Goal: Task Accomplishment & Management: Complete application form

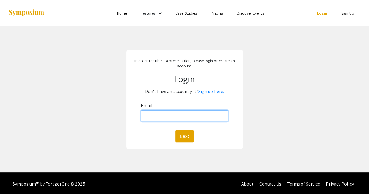
click at [181, 118] on input "Email:" at bounding box center [184, 115] width 87 height 11
click at [209, 91] on link "Sign up here." at bounding box center [211, 91] width 26 height 6
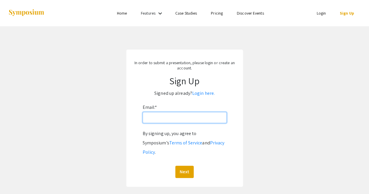
click at [192, 116] on input "Email: *" at bounding box center [185, 117] width 84 height 11
click at [180, 119] on input "Email: *" at bounding box center [185, 117] width 84 height 11
type input "[EMAIL_ADDRESS][DOMAIN_NAME]"
click at [175, 166] on button "Next" at bounding box center [184, 172] width 18 height 12
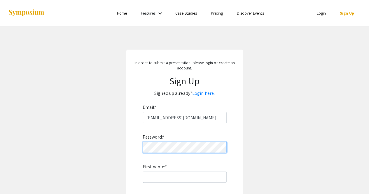
scroll to position [22, 0]
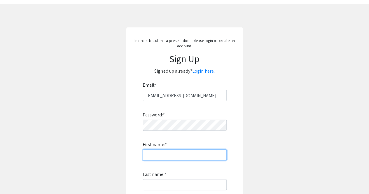
click at [172, 154] on input "First name: *" at bounding box center [185, 154] width 84 height 11
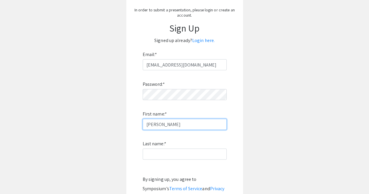
scroll to position [53, 0]
type input "[PERSON_NAME]"
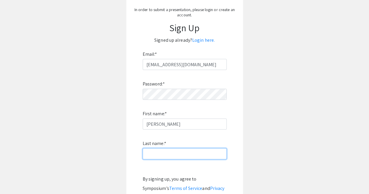
click at [154, 157] on input "Last name: *" at bounding box center [185, 153] width 84 height 11
type input "[PERSON_NAME]"
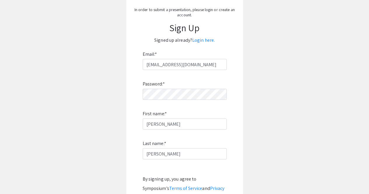
click at [110, 142] on app-signup "In order to submit a presentation, please login or create an account. Sign Up S…" at bounding box center [184, 115] width 369 height 236
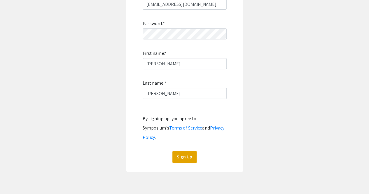
scroll to position [116, 0]
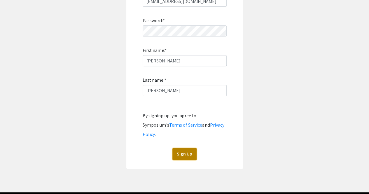
click at [184, 148] on button "Sign Up" at bounding box center [184, 154] width 24 height 12
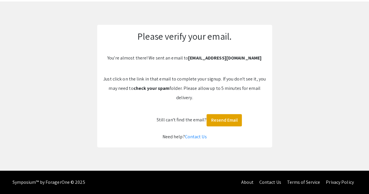
scroll to position [24, 0]
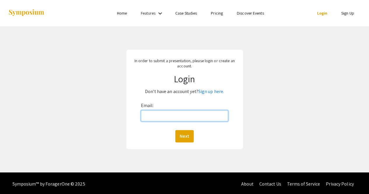
click at [170, 119] on input "Email:" at bounding box center [184, 115] width 87 height 11
type input "[EMAIL_ADDRESS][DOMAIN_NAME]"
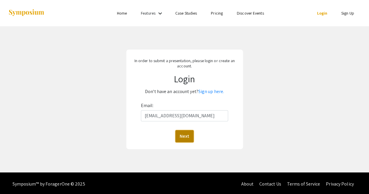
click at [177, 134] on button "Next" at bounding box center [184, 136] width 18 height 12
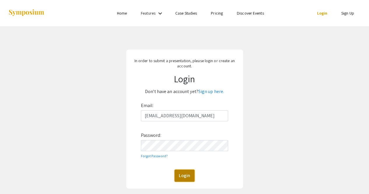
click at [190, 175] on button "Login" at bounding box center [184, 175] width 20 height 12
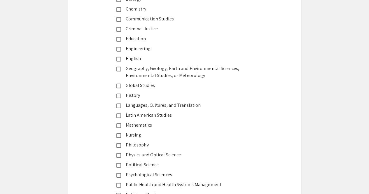
scroll to position [794, 0]
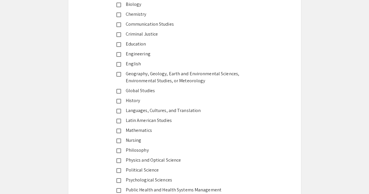
click at [118, 100] on mat-pseudo-checkbox at bounding box center [118, 101] width 5 height 5
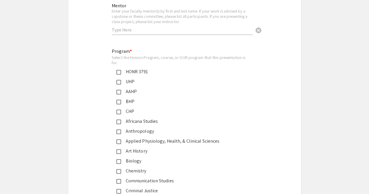
scroll to position [637, 0]
click at [121, 82] on mat-pseudo-checkbox at bounding box center [118, 82] width 5 height 5
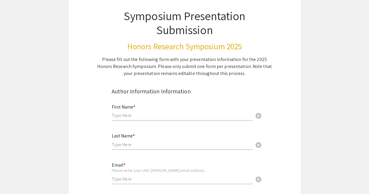
scroll to position [77, 0]
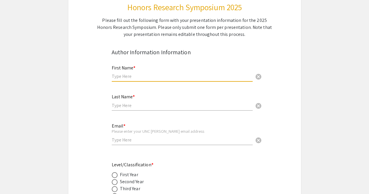
click at [181, 75] on input "text" at bounding box center [182, 76] width 141 height 6
type input "Foster"
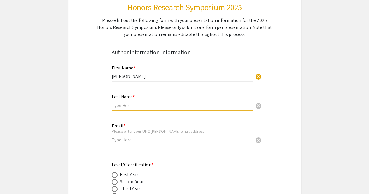
click at [119, 106] on input "text" at bounding box center [182, 105] width 141 height 6
type input "Duckworth"
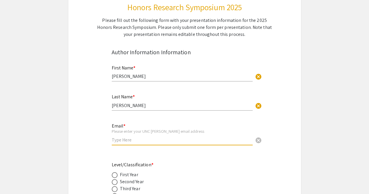
click at [122, 141] on input "email" at bounding box center [182, 140] width 141 height 6
type input "rduckwo1@charlotte.edu"
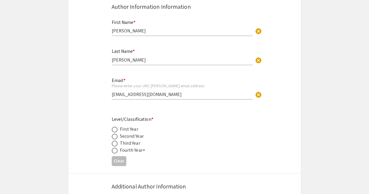
scroll to position [124, 0]
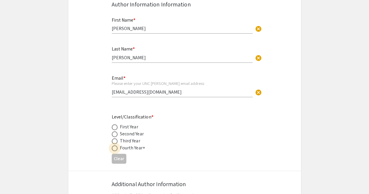
click at [115, 148] on span at bounding box center [115, 148] width 6 height 6
click at [115, 148] on input "radio" at bounding box center [115, 148] width 6 height 6
radio input "true"
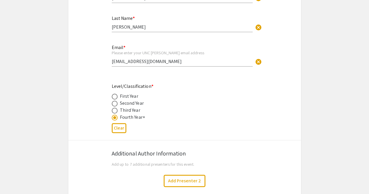
click at [219, 134] on div "Clear" at bounding box center [185, 128] width 146 height 14
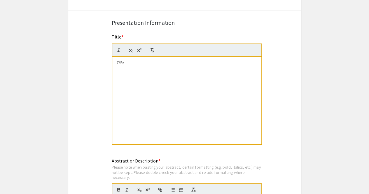
scroll to position [344, 0]
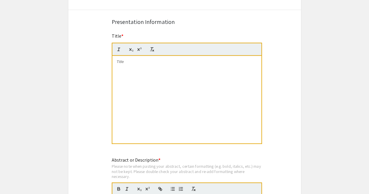
click at [181, 76] on div at bounding box center [186, 99] width 149 height 87
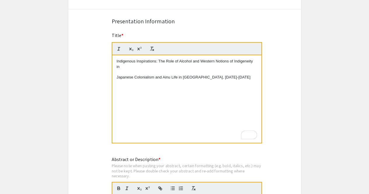
scroll to position [0, 0]
click at [116, 77] on div "Indigenous Inspirations: The Role of Alcohol and Western Notions of Indigeneity…" at bounding box center [186, 98] width 149 height 87
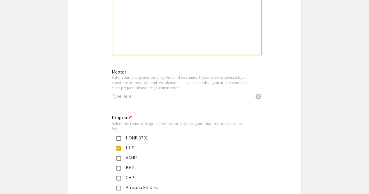
scroll to position [577, 0]
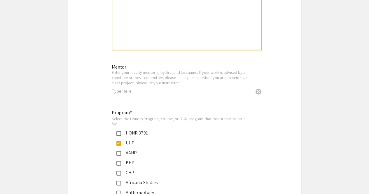
click at [204, 96] on div "Mentor Enter your faculty mentor(s) by first and last name. If your work is adv…" at bounding box center [182, 78] width 141 height 38
click at [199, 94] on input "text" at bounding box center [182, 91] width 141 height 6
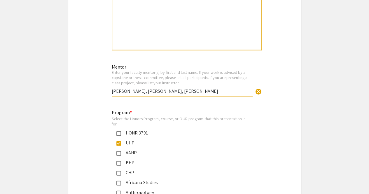
type input "Dr. Maren Ehlers, Dr. Carol Higham, Dr. Steven Sabol"
click at [244, 124] on div "Select the Honors Program, course, or OUR program that this presentation is for." at bounding box center [180, 121] width 136 height 10
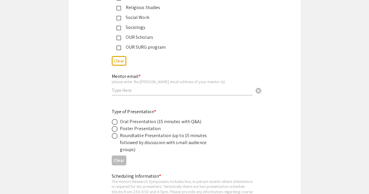
scroll to position [989, 0]
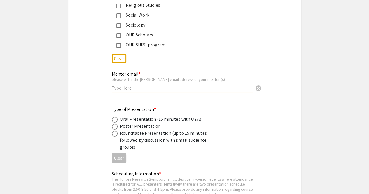
click at [137, 89] on input "text" at bounding box center [182, 88] width 141 height 6
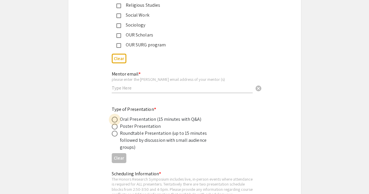
click at [112, 119] on span at bounding box center [115, 120] width 6 height 6
click at [112, 119] on input "radio" at bounding box center [115, 120] width 6 height 6
radio input "true"
click at [95, 124] on div "Type of Presentation * Oral Presentation (15 minutes with Q&A) Poster Presentat…" at bounding box center [184, 135] width 233 height 59
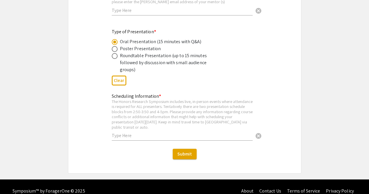
scroll to position [1066, 0]
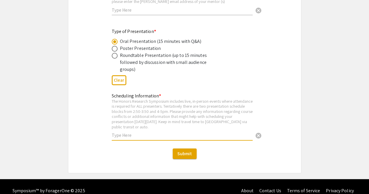
click at [135, 132] on input "text" at bounding box center [182, 135] width 141 height 6
click at [186, 132] on input "Will need to request time off from work (3:00-5:00)" at bounding box center [182, 135] width 141 height 6
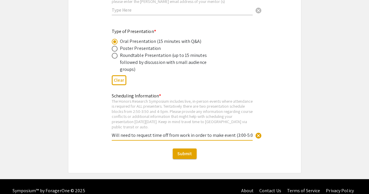
click at [233, 132] on input "Will need to request time off from work in order to make event (3:00-5:00)" at bounding box center [182, 135] width 141 height 6
click at [238, 132] on input "Will need to request time off from work in order to make event (3:00-5:00)" at bounding box center [182, 135] width 141 height 6
click at [250, 132] on input "Will need to request time off from work in order to make event (11:15-5:00)" at bounding box center [182, 135] width 141 height 6
click at [219, 132] on input "Will need to request time off from work in order to make event (11:15-5:00))" at bounding box center [182, 135] width 141 height 6
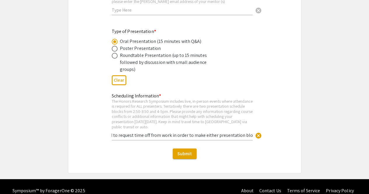
scroll to position [0, 0]
click at [253, 109] on div "Scheduling Information * The Honors Research Symposium includes live, in-person…" at bounding box center [187, 119] width 150 height 54
click at [213, 132] on input "Will need to request time off from work in order to make either presentation bl…" at bounding box center [182, 135] width 141 height 6
click at [217, 132] on input "Will need to request time off from work in order to make either presentation bl…" at bounding box center [182, 135] width 141 height 6
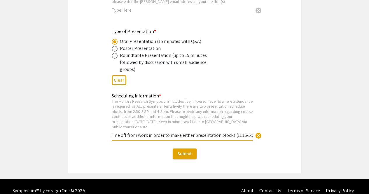
click at [228, 132] on input "Will need to request time off from work in order to make either presentation bl…" at bounding box center [182, 135] width 141 height 6
click at [250, 132] on input "Will need to request time off from work in order to make either presentation bl…" at bounding box center [182, 135] width 141 height 6
click at [198, 132] on input "Will need to request time off from work in order to make either presentation bl…" at bounding box center [182, 135] width 141 height 6
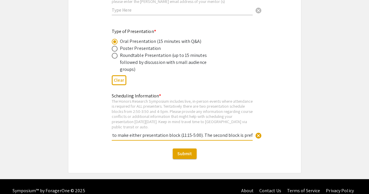
scroll to position [0, 97]
click at [199, 132] on input "Will need to request time off from work in order to make either presentation bl…" at bounding box center [182, 135] width 141 height 6
type input "Will need to request time off from work in order to make either presentation bl…"
click at [267, 64] on div "Type of Presentation * Oral Presentation (15 minutes with Q&A) Poster Presentat…" at bounding box center [184, 57] width 233 height 59
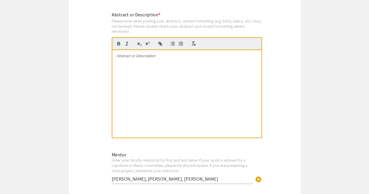
scroll to position [488, 0]
click at [134, 61] on div "To enrich screen reader interactions, please activate Accessibility in Grammarl…" at bounding box center [186, 93] width 149 height 87
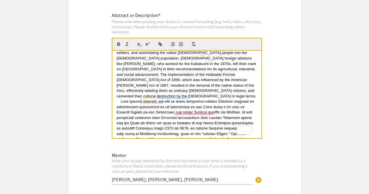
scroll to position [28, 0]
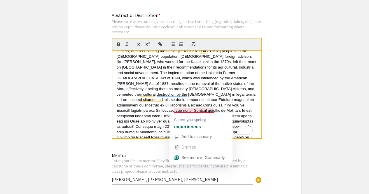
click at [192, 110] on span "To enrich screen reader interactions, please activate Accessibility in Grammarl…" at bounding box center [187, 137] width 141 height 80
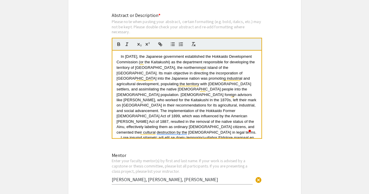
click at [284, 96] on div "Symposium Presentation Submission Honors Research Symposium 2025 Please fill ou…" at bounding box center [184, 148] width 233 height 1208
click at [122, 56] on span "In 1869, the Japanese government established the Hokkaido Development Commissio…" at bounding box center [187, 94] width 141 height 80
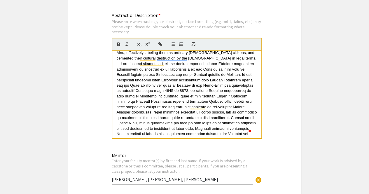
click at [305, 119] on app-submissions "Symposium Presentation Submission Honors Research Symposium 2025 Please fill ou…" at bounding box center [184, 148] width 369 height 1208
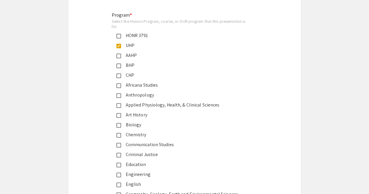
click at [120, 47] on mat-pseudo-checkbox at bounding box center [118, 46] width 5 height 5
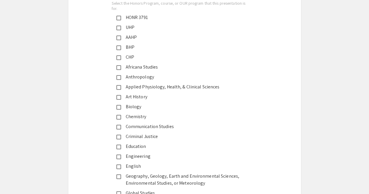
click at [119, 26] on mat-pseudo-checkbox at bounding box center [118, 28] width 5 height 5
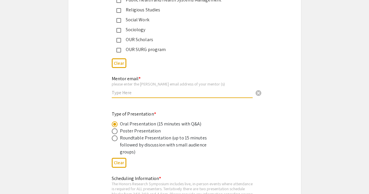
click at [192, 93] on input "text" at bounding box center [182, 92] width 141 height 6
paste input "mehlers@charlotte.edu"
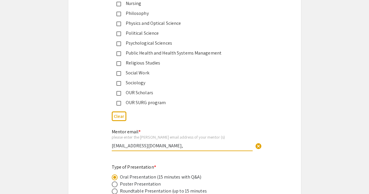
paste input "ahigham@charlotte.edu"
paste input "sosabol@charlotte.edu"
type input "mehlers@charlotte.edu, ahigham@charlotte.edu, sosabol@charlotte.edu"
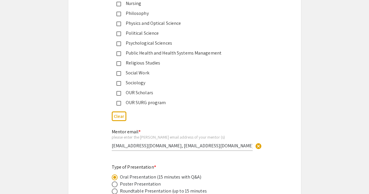
click at [257, 122] on div "Clear" at bounding box center [185, 116] width 146 height 14
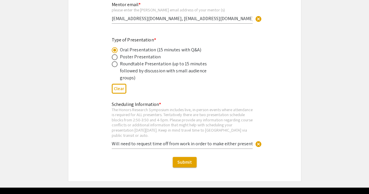
scroll to position [1063, 0]
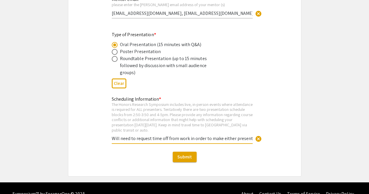
click at [219, 135] on input "Will need to request time off from work in order to make either presentation bl…" at bounding box center [182, 138] width 141 height 6
click at [200, 135] on input "Will need to request time off from work in order to make either presentation bl…" at bounding box center [182, 138] width 141 height 6
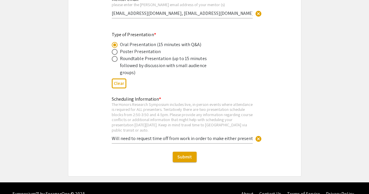
click at [266, 104] on div "Scheduling Information * The Honors Research Symposium includes live, in-person…" at bounding box center [184, 122] width 233 height 55
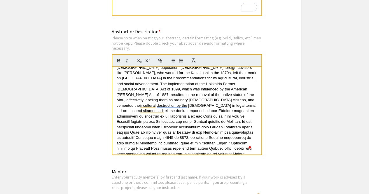
scroll to position [47, 0]
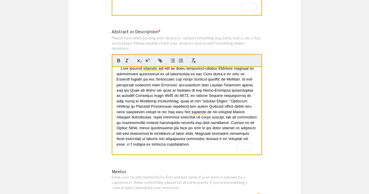
click at [275, 110] on div "Symposium Presentation Submission Honors Research Symposium 2025 Please fill ou…" at bounding box center [184, 164] width 233 height 1208
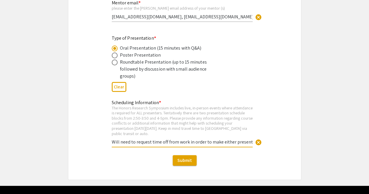
click at [236, 139] on input "Will need to request time off from work in order to make either presentation bl…" at bounding box center [182, 142] width 141 height 6
click at [172, 139] on input "Will need to request time off from work in order to make either presentation bl…" at bounding box center [182, 142] width 141 height 6
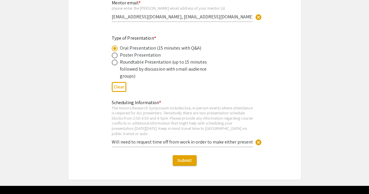
click at [296, 106] on div "Scheduling Information * The Honors Research Symposium includes live, in-person…" at bounding box center [184, 126] width 233 height 55
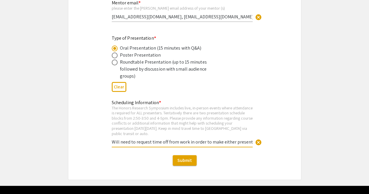
click at [206, 139] on input "Will need to request time off from work in order to make either presentation bl…" at bounding box center [182, 142] width 141 height 6
click at [218, 139] on input "Will need to request time off from work in order to make either presentation bl…" at bounding box center [182, 142] width 141 height 6
type input "Will need to request time off from work in order to make either presentation bl…"
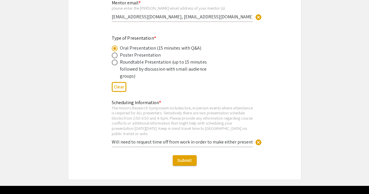
drag, startPoint x: 292, startPoint y: 90, endPoint x: 320, endPoint y: 99, distance: 29.2
click at [262, 82] on div "Type of Presentation * Oral Presentation (15 minutes with Q&A) Poster Presentat…" at bounding box center [184, 64] width 233 height 59
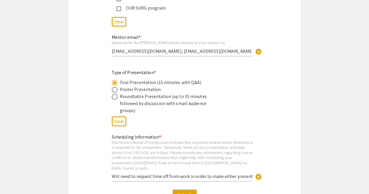
scroll to position [1068, 0]
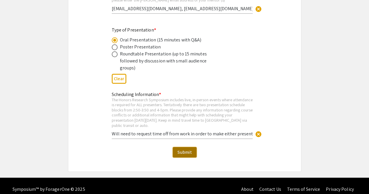
click at [188, 149] on span "Submit" at bounding box center [184, 152] width 15 height 6
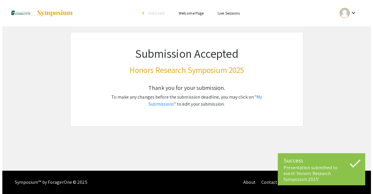
scroll to position [0, 0]
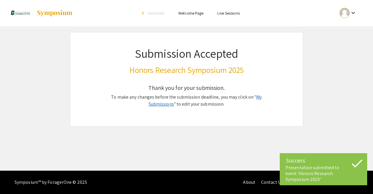
click at [256, 97] on link "My Submissions" at bounding box center [205, 100] width 113 height 13
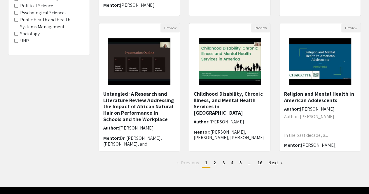
scroll to position [177, 0]
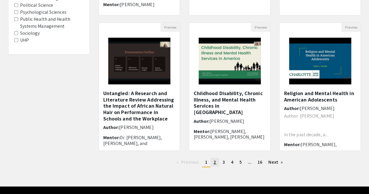
click at [217, 164] on link "page 2" at bounding box center [214, 162] width 8 height 9
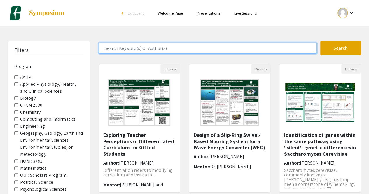
click at [140, 46] on input "Search Keyword(s) Or Author(s)" at bounding box center [208, 48] width 218 height 11
type input "history"
click at [320, 41] on button "Search" at bounding box center [340, 48] width 41 height 15
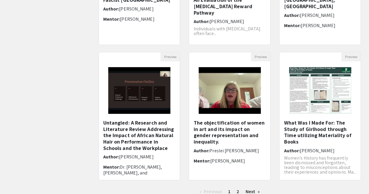
scroll to position [157, 0]
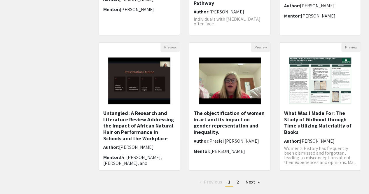
click at [235, 186] on ul "Previous page 1 / 2 You're on page 1 page 2 Next page" at bounding box center [230, 181] width 262 height 9
click at [302, 142] on span "Isabella Di Biasi" at bounding box center [317, 141] width 34 height 6
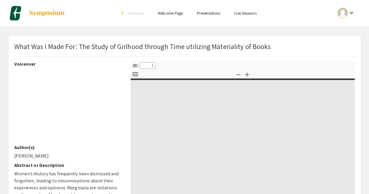
select select "custom"
type input "0"
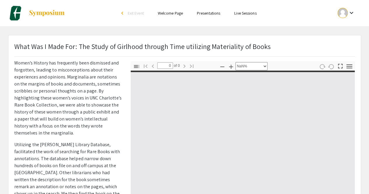
select select "auto"
type input "1"
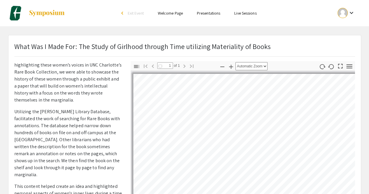
scroll to position [145, 0]
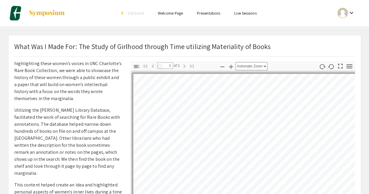
select select "auto"
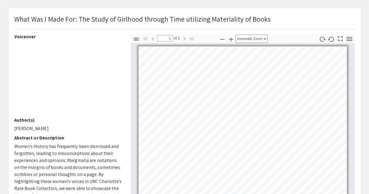
scroll to position [26, 0]
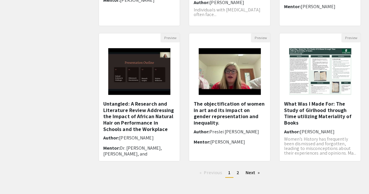
scroll to position [169, 0]
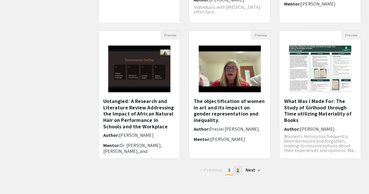
click at [238, 169] on span "2" at bounding box center [237, 170] width 3 height 6
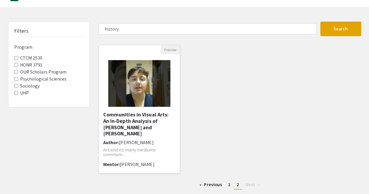
scroll to position [14, 0]
click at [230, 184] on span "1" at bounding box center [229, 184] width 2 height 6
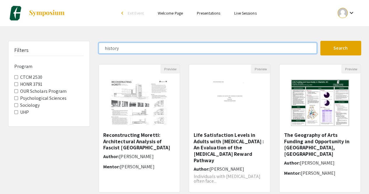
drag, startPoint x: 133, startPoint y: 48, endPoint x: 87, endPoint y: 44, distance: 46.2
click at [87, 44] on div "Filters Program CTCM 2530 HONR 3791 OUR Scholars Program Psychological Sciences…" at bounding box center [184, 195] width 361 height 308
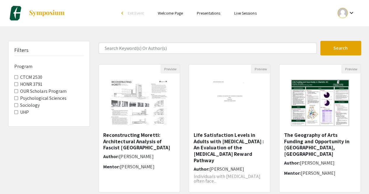
click at [186, 64] on div "Preview Life Satisfaction Levels in Adults with ADHD : An Evaluation of the Dop…" at bounding box center [229, 131] width 90 height 135
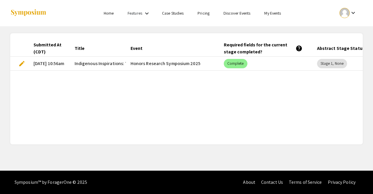
scroll to position [0, 43]
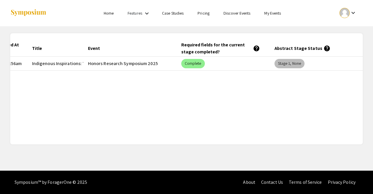
click at [292, 64] on mat-chip "Stage 1, None" at bounding box center [290, 63] width 30 height 9
